Goal: Information Seeking & Learning: Find specific fact

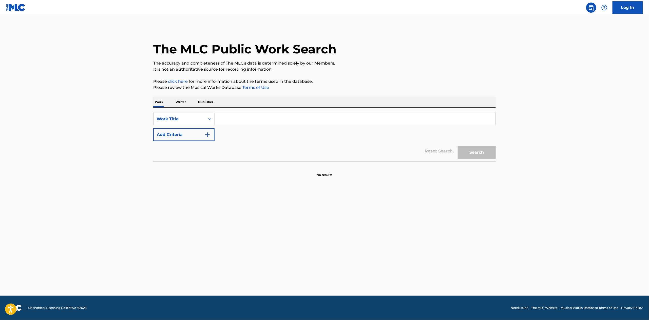
click at [182, 101] on p "Writer" at bounding box center [180, 102] width 13 height 11
click at [236, 119] on input "Search Form" at bounding box center [355, 119] width 281 height 12
paste input "[PERSON_NAME]"
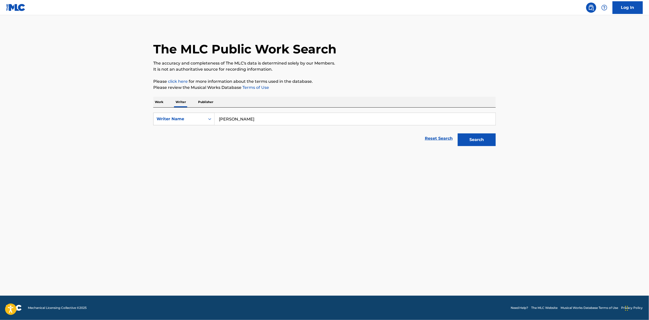
type input "[PERSON_NAME]"
click at [473, 139] on button "Search" at bounding box center [477, 140] width 38 height 13
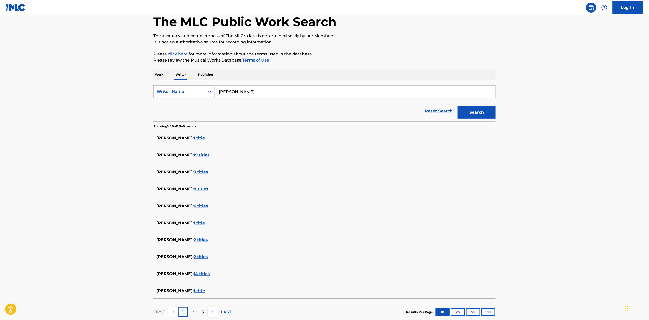
scroll to position [37, 0]
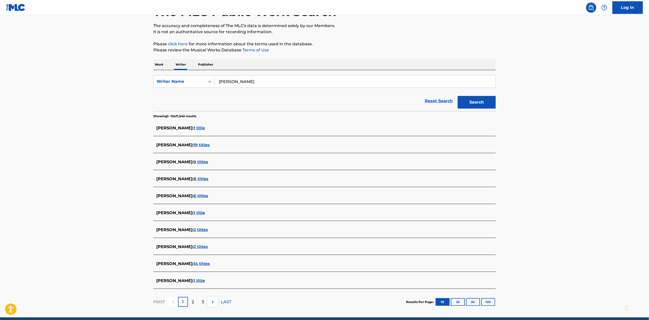
click at [205, 214] on span "1 title" at bounding box center [199, 213] width 11 height 5
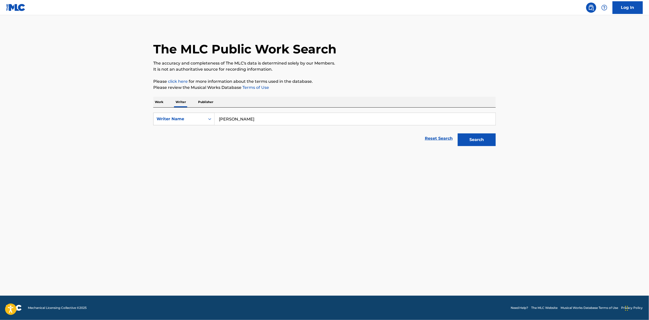
scroll to position [0, 0]
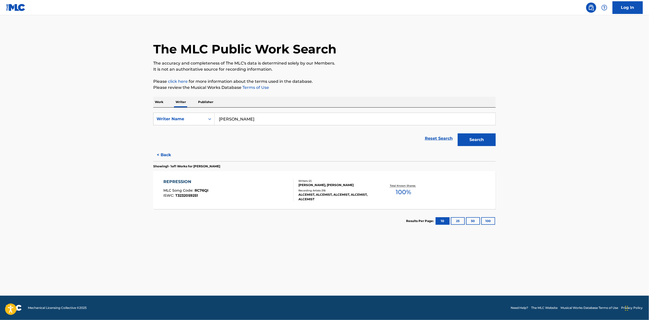
click at [234, 191] on div "REPRESSION MLC Song Code : RC76QI ISWC : T3232059251" at bounding box center [229, 190] width 130 height 23
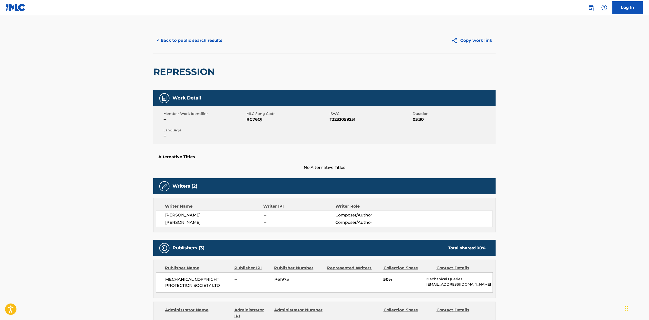
click at [177, 39] on button "< Back to public search results" at bounding box center [189, 40] width 73 height 13
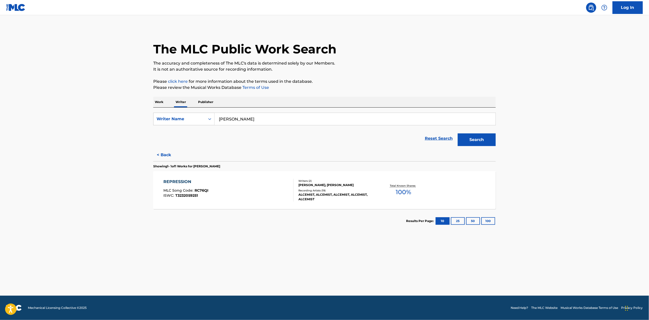
click at [165, 153] on button "< Back" at bounding box center [168, 155] width 30 height 13
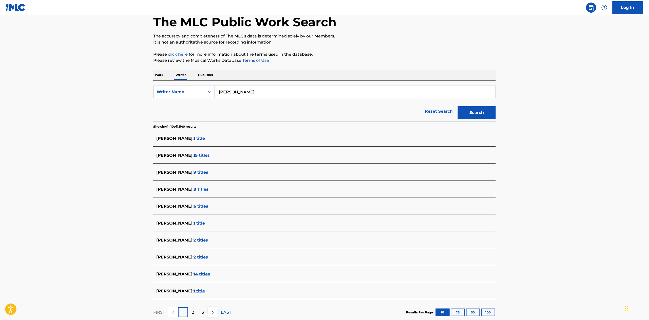
scroll to position [37, 0]
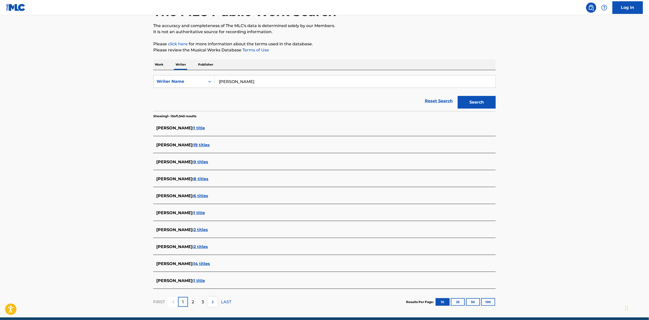
click at [202, 247] on span "2 titles" at bounding box center [201, 246] width 14 height 5
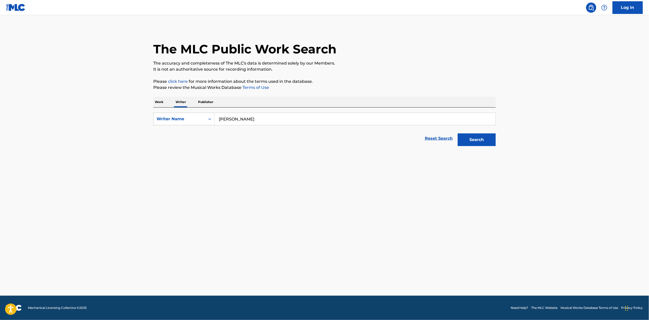
scroll to position [0, 0]
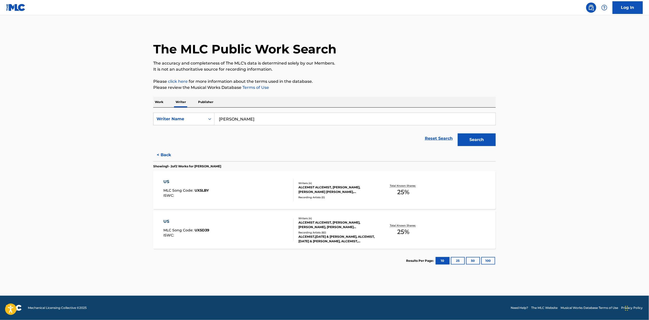
click at [212, 196] on div "US MLC Song Code : UX5LBY ISWC :" at bounding box center [229, 190] width 130 height 23
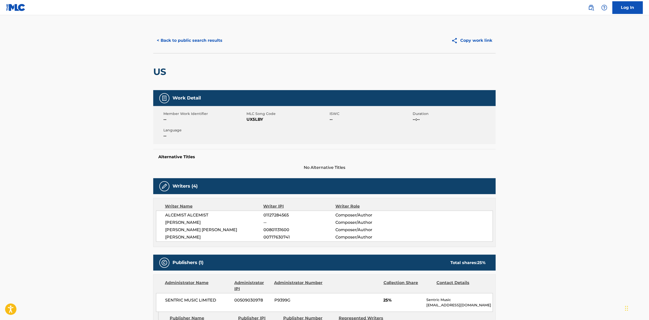
click at [165, 39] on button "< Back to public search results" at bounding box center [189, 40] width 73 height 13
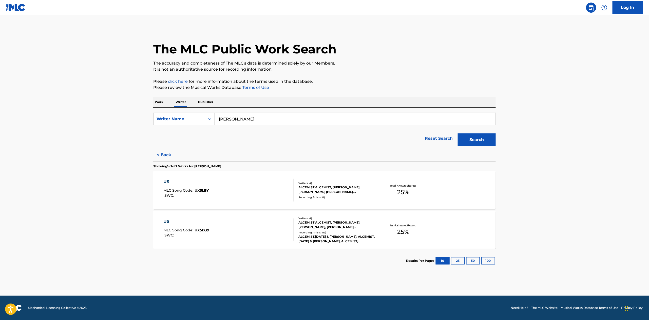
click at [191, 219] on div "US" at bounding box center [187, 222] width 46 height 6
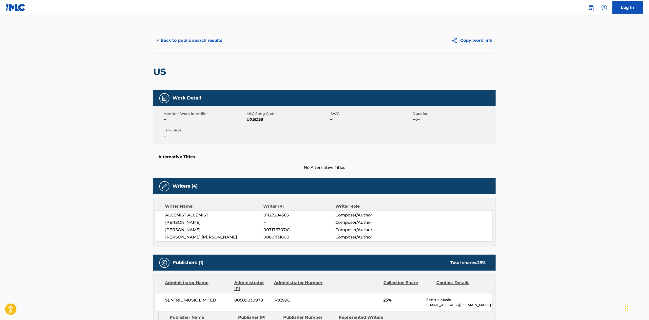
click at [185, 39] on button "< Back to public search results" at bounding box center [189, 40] width 73 height 13
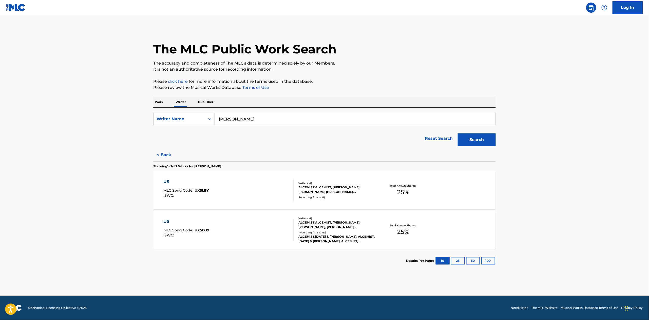
click at [163, 157] on button "< Back" at bounding box center [168, 155] width 30 height 13
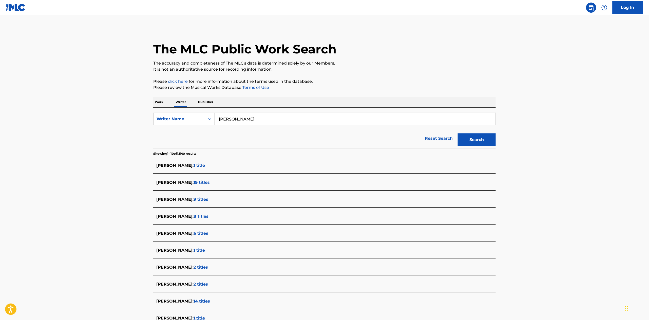
scroll to position [59, 0]
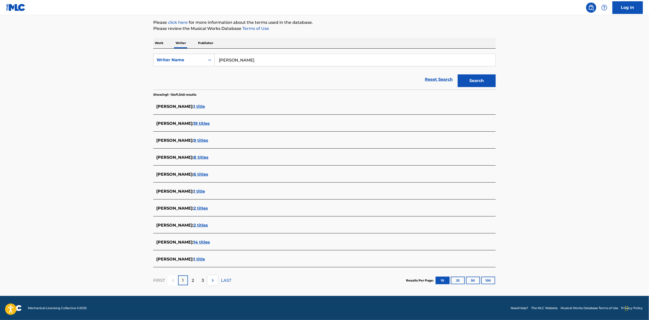
click at [194, 283] on p "2" at bounding box center [193, 281] width 2 height 6
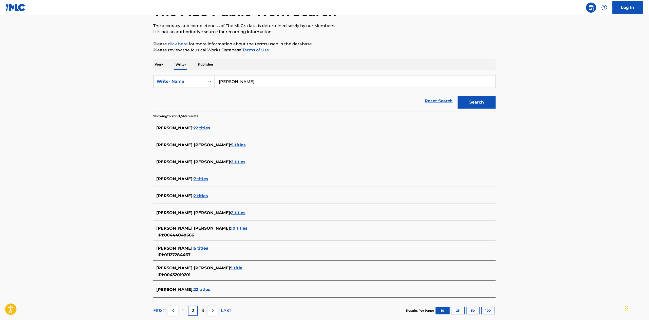
scroll to position [68, 0]
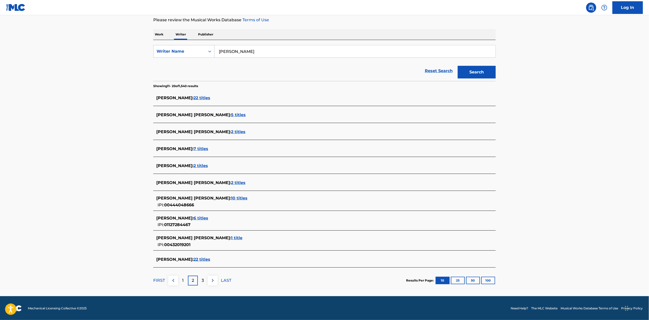
click at [210, 260] on span "22 titles" at bounding box center [202, 259] width 17 height 5
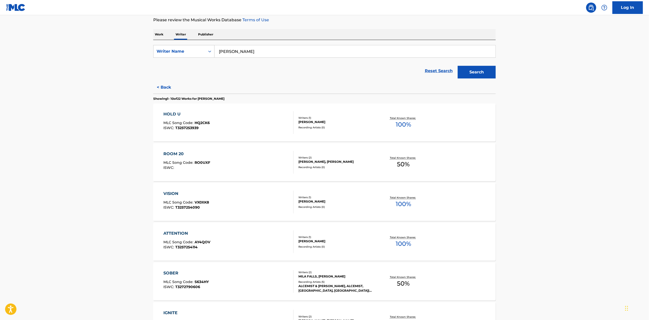
click at [244, 126] on div "HOLD U MLC Song Code : HQ2CK6 ISWC : T3257253939" at bounding box center [229, 122] width 130 height 23
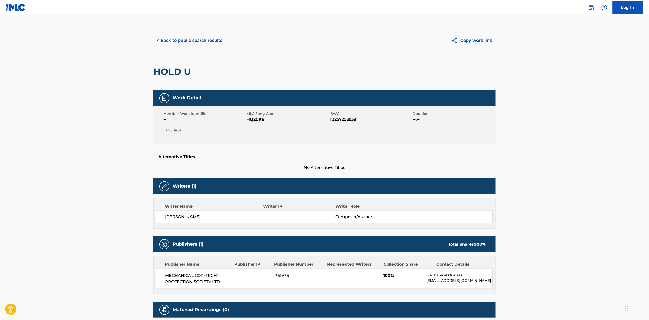
click at [176, 41] on button "< Back to public search results" at bounding box center [189, 40] width 73 height 13
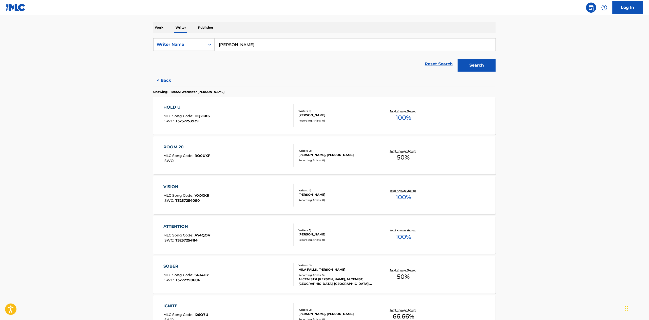
scroll to position [75, 0]
click at [226, 205] on div "VISION MLC Song Code : VX0XK8 ISWC : T3257254090" at bounding box center [229, 195] width 130 height 23
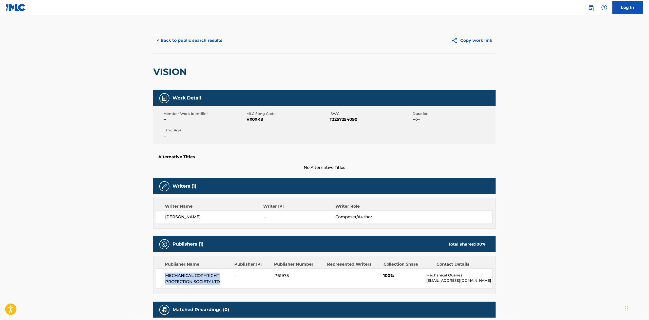
drag, startPoint x: 208, startPoint y: 276, endPoint x: 158, endPoint y: 282, distance: 49.5
click at [165, 274] on span "MECHANICAL COPYRIGHT PROTECTION SOCIETY LTD" at bounding box center [198, 279] width 66 height 12
copy span "MECHANICAL COPYRIGHT PROTECTION SOCIETY LTD"
